Goal: Find specific page/section: Find specific page/section

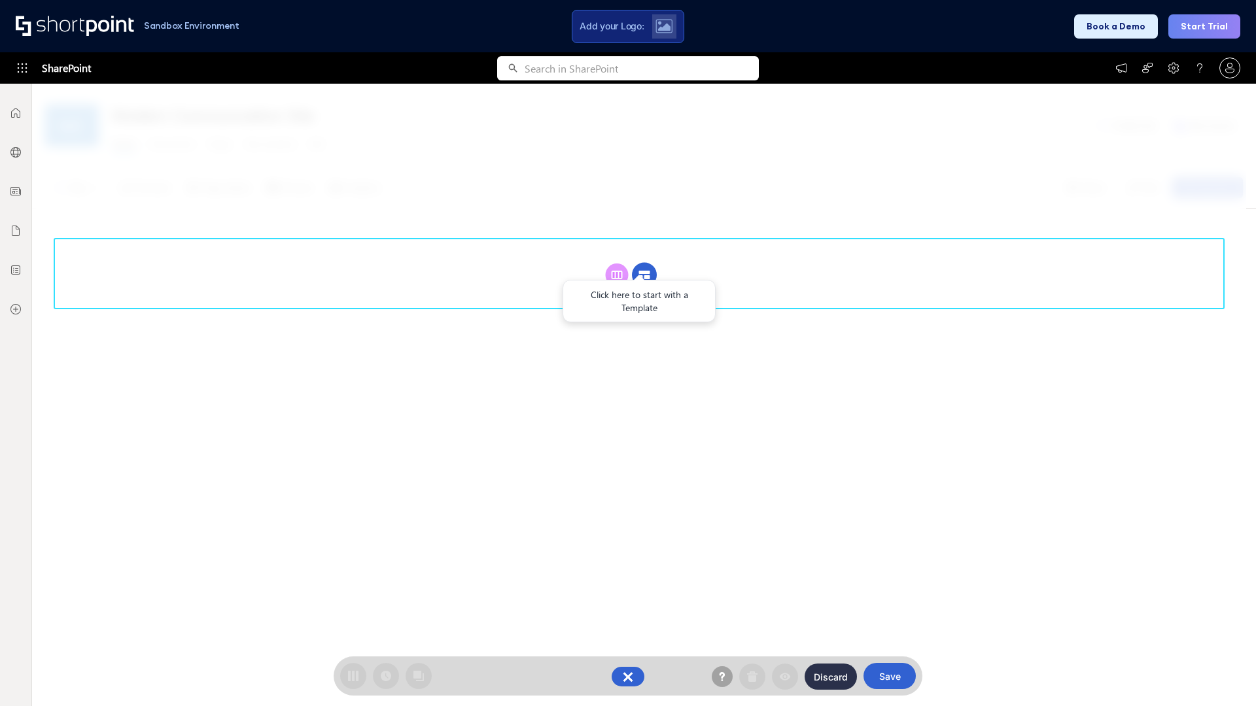
click at [644, 275] on circle at bounding box center [644, 275] width 25 height 25
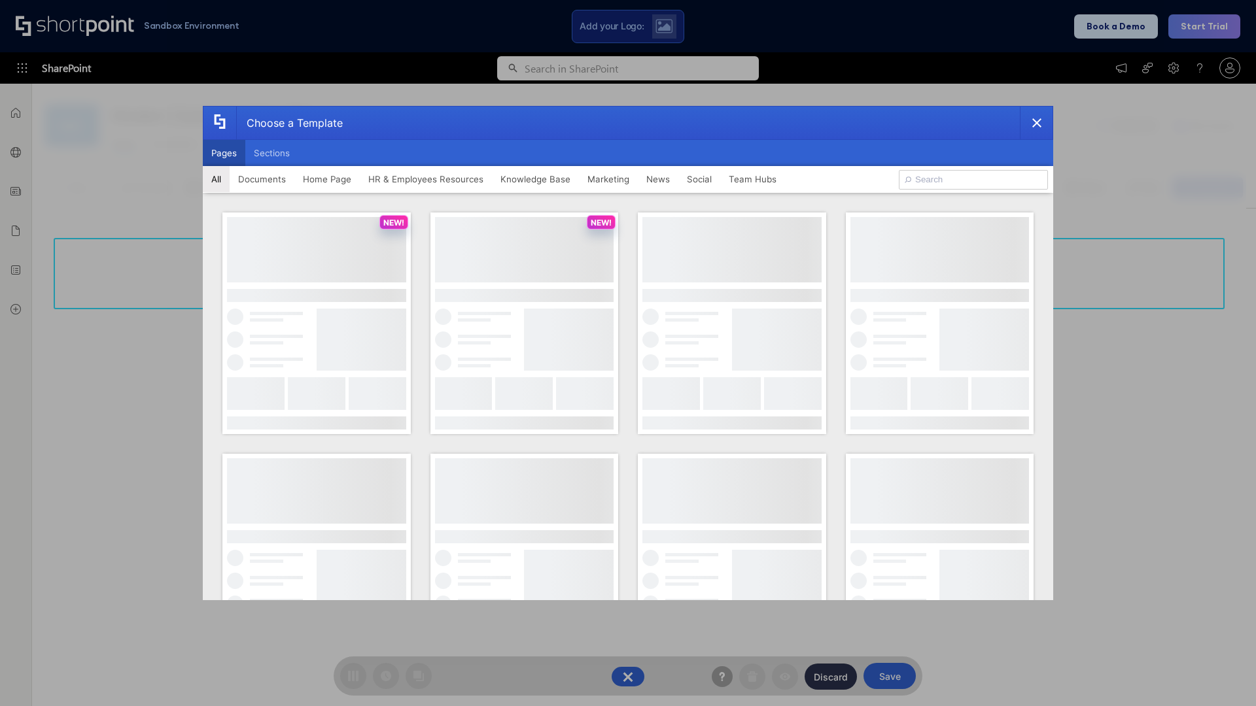
click at [224, 153] on button "Pages" at bounding box center [224, 153] width 43 height 26
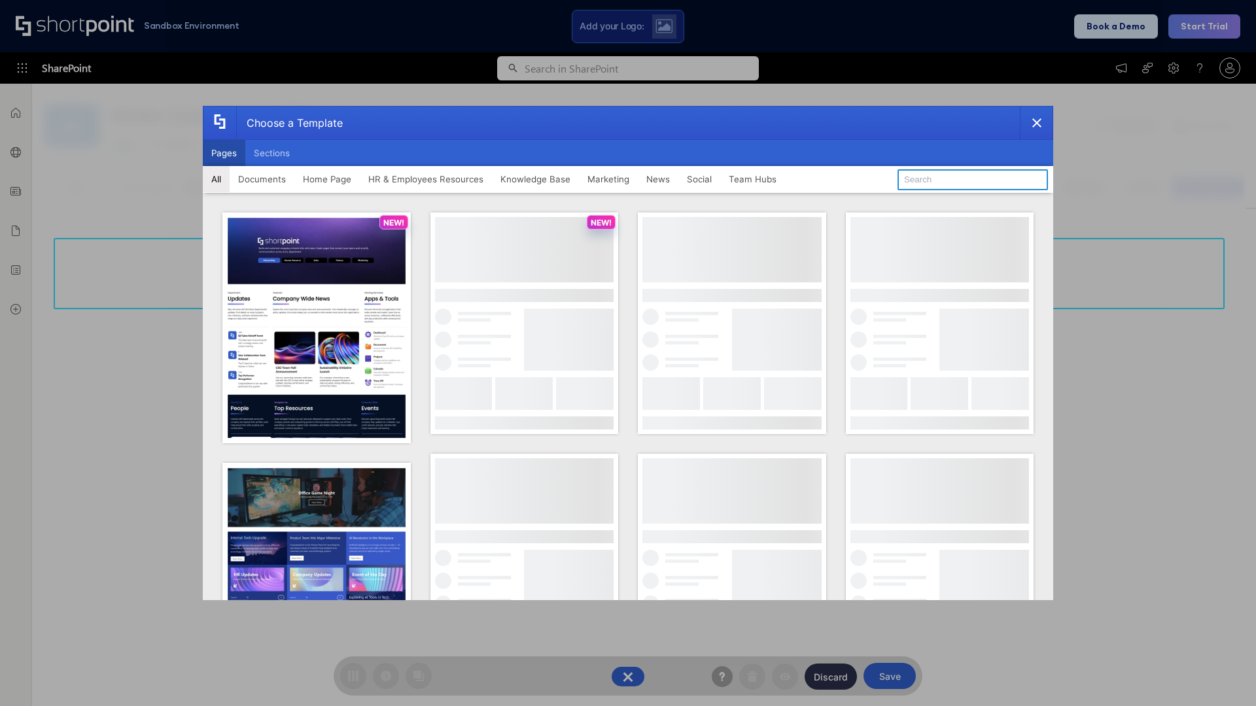
type input "Intranet Layout 4"
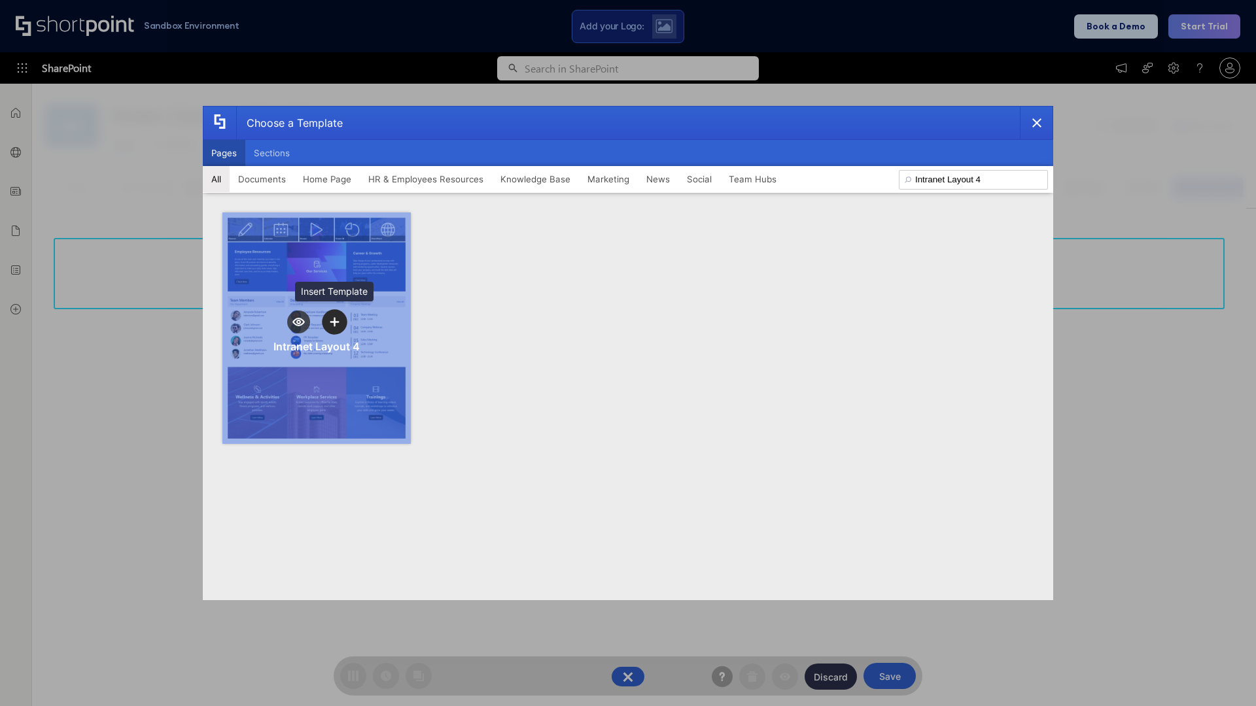
click at [334, 322] on icon "template selector" at bounding box center [334, 321] width 9 height 9
